Goal: Transaction & Acquisition: Purchase product/service

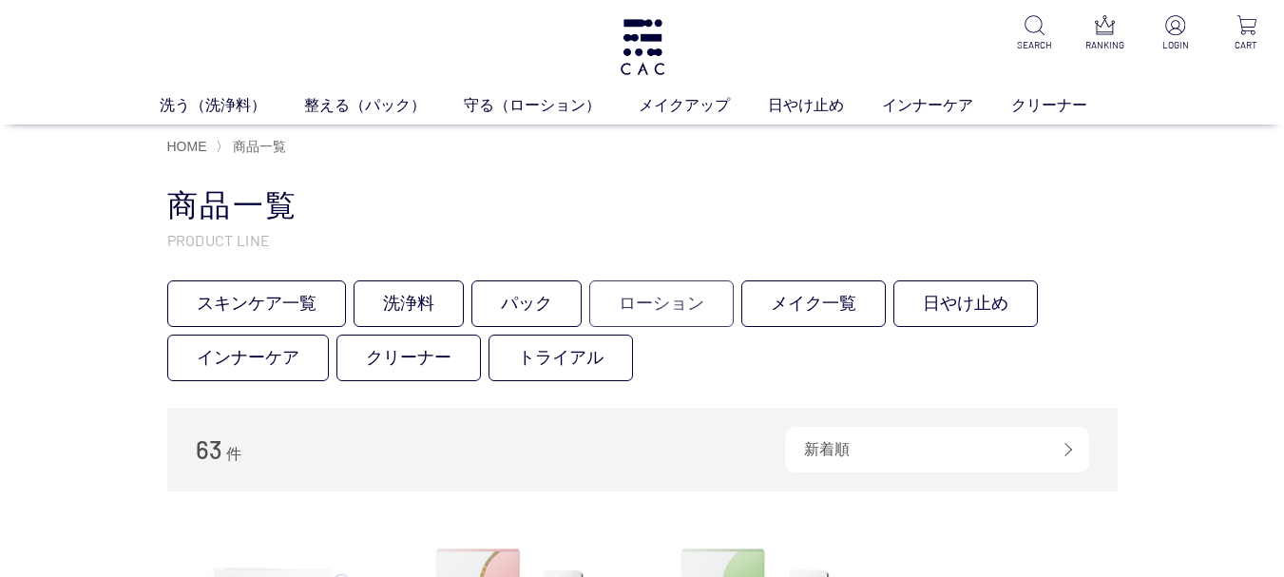
scroll to position [95, 0]
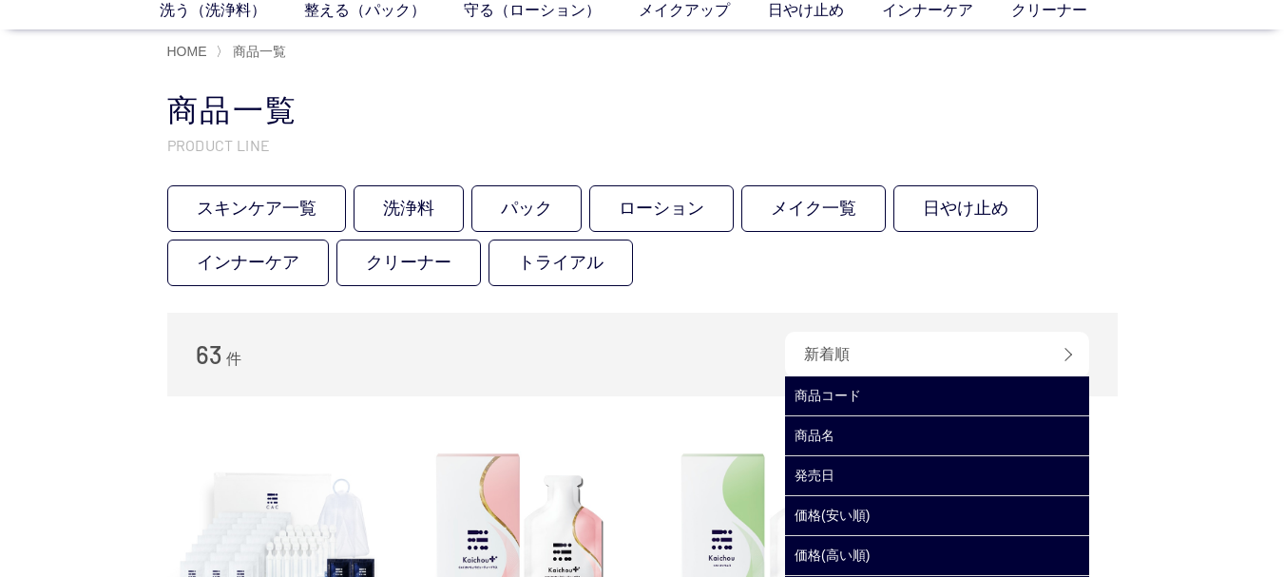
click at [991, 372] on div "新着順" at bounding box center [937, 355] width 304 height 46
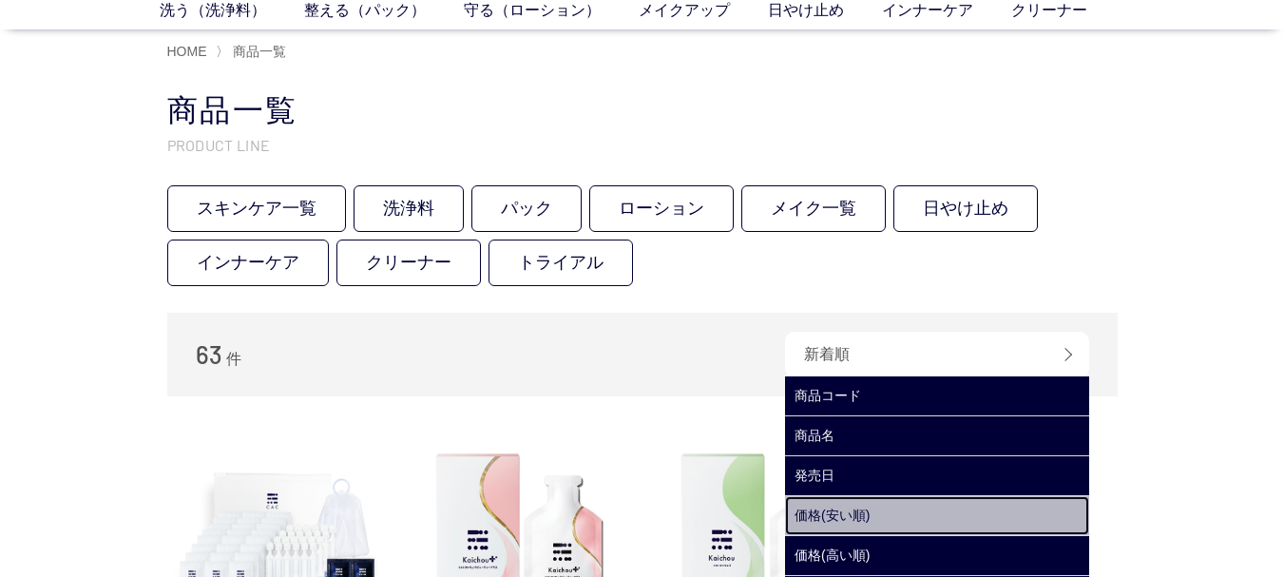
click at [917, 532] on link "価格(安い順)" at bounding box center [937, 515] width 304 height 39
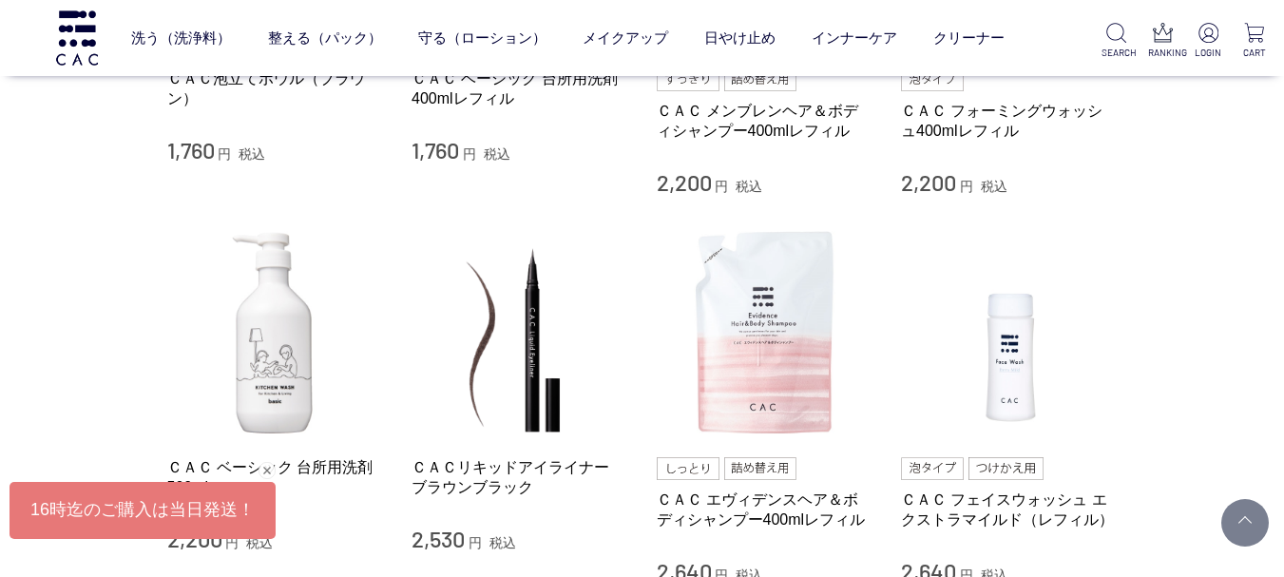
scroll to position [1901, 0]
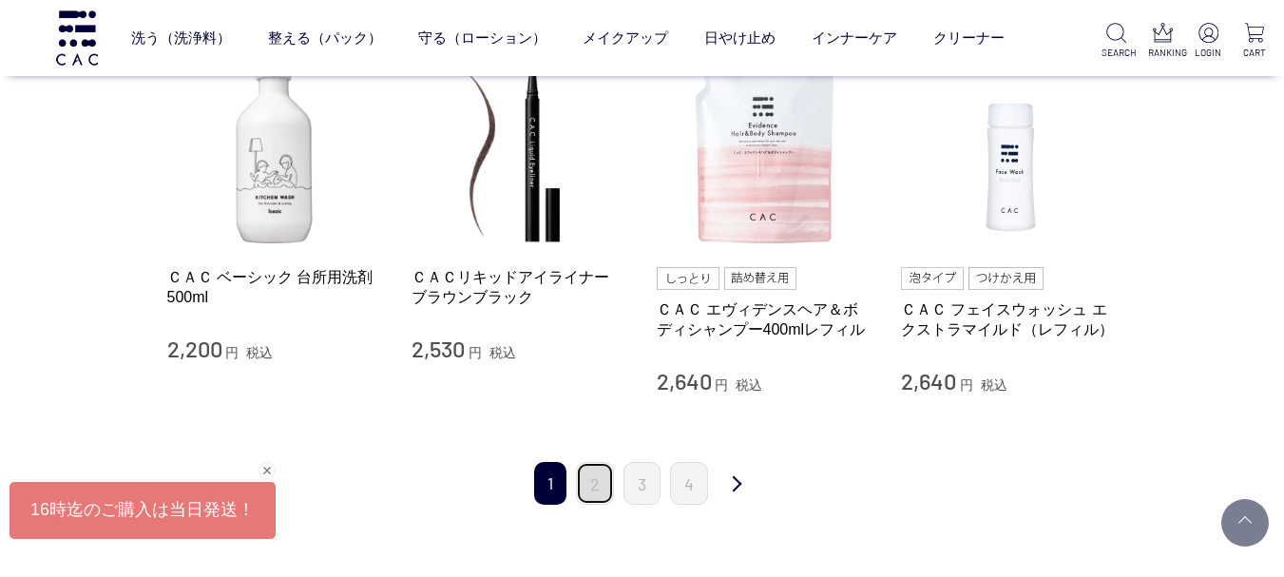
click at [593, 480] on link "2" at bounding box center [595, 483] width 38 height 43
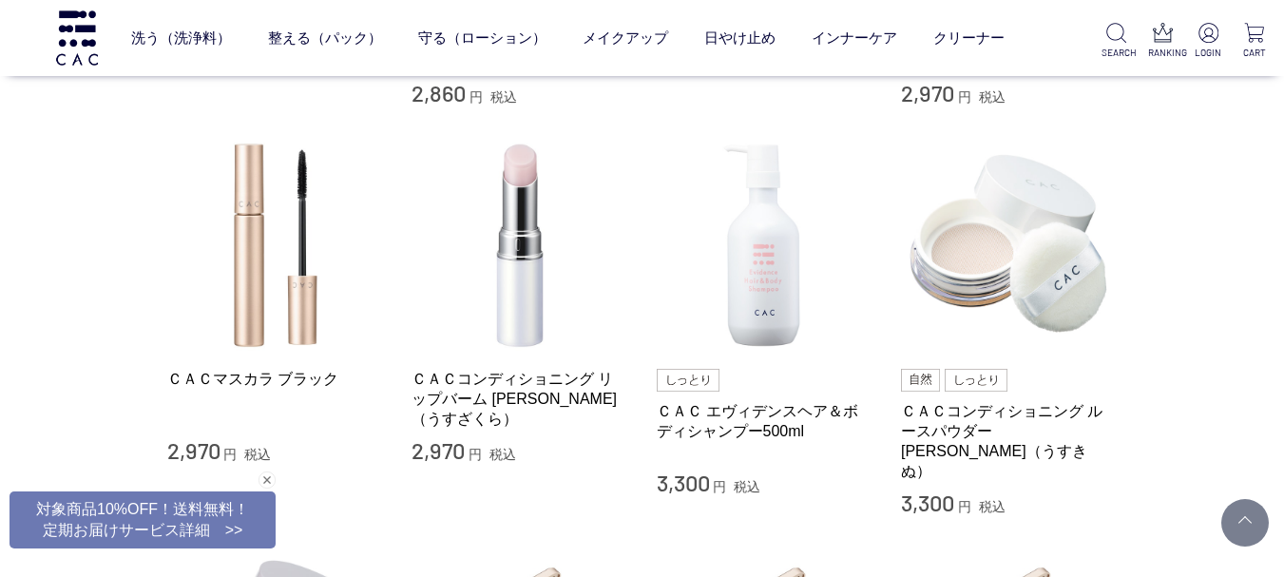
scroll to position [1141, 0]
